Goal: Navigation & Orientation: Find specific page/section

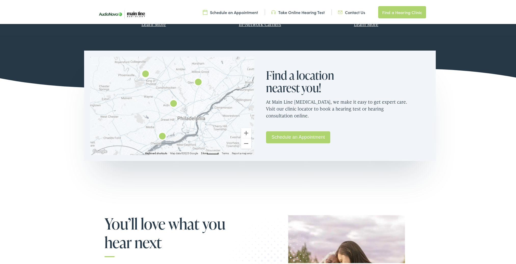
scroll to position [240, 0]
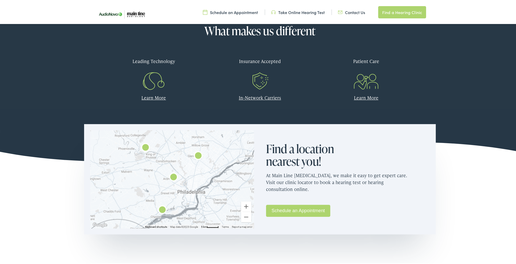
click at [160, 209] on img "Main Line Audiology by AudioNova" at bounding box center [162, 209] width 12 height 12
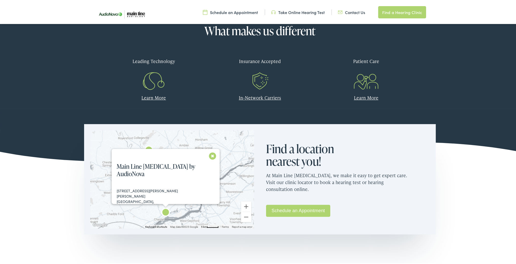
click at [210, 156] on button "Close" at bounding box center [212, 154] width 9 height 9
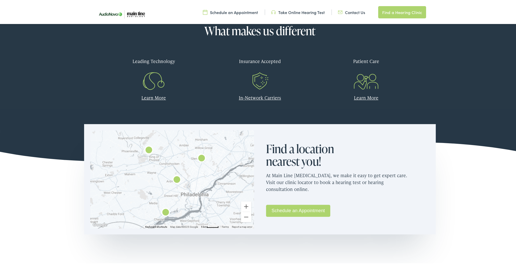
click at [176, 178] on img "Main Line Audiology by AudioNova" at bounding box center [177, 179] width 12 height 12
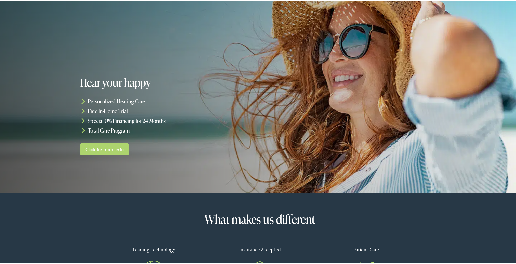
scroll to position [0, 0]
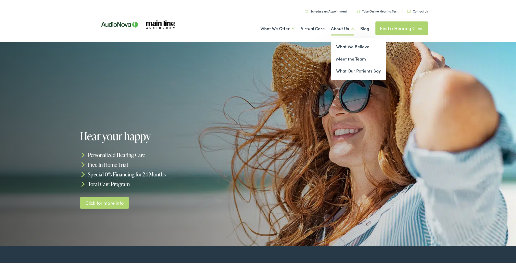
click at [340, 28] on link "About Us" at bounding box center [342, 27] width 23 height 19
click at [349, 57] on link "Meet the Team" at bounding box center [358, 58] width 55 height 12
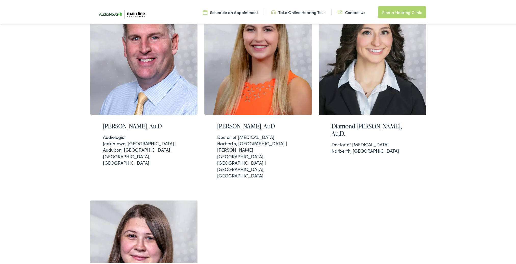
scroll to position [178, 0]
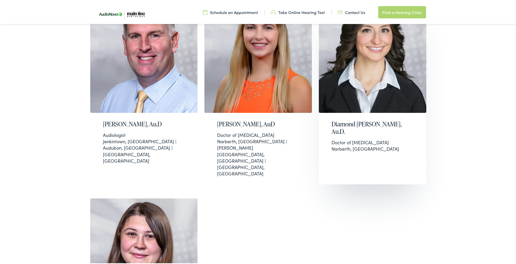
click at [366, 123] on h2 "Diamond [PERSON_NAME], Au.D." at bounding box center [373, 126] width 82 height 15
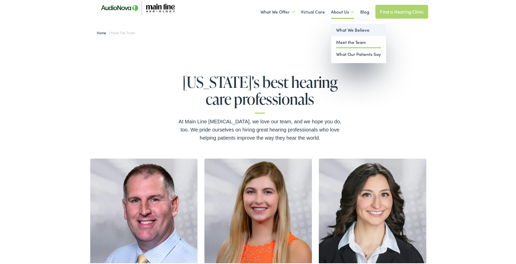
scroll to position [0, 0]
